Goal: Task Accomplishment & Management: Complete application form

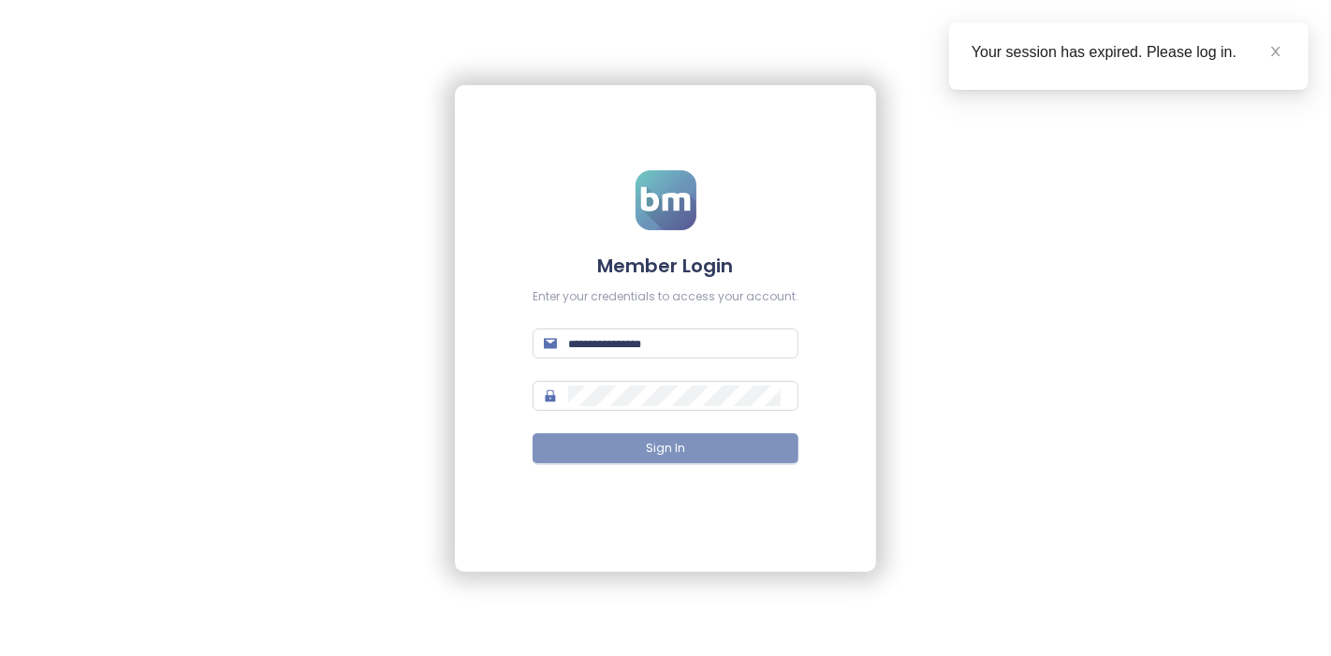
type input "**********"
click at [633, 445] on button "Sign In" at bounding box center [666, 448] width 266 height 30
